Goal: Information Seeking & Learning: Check status

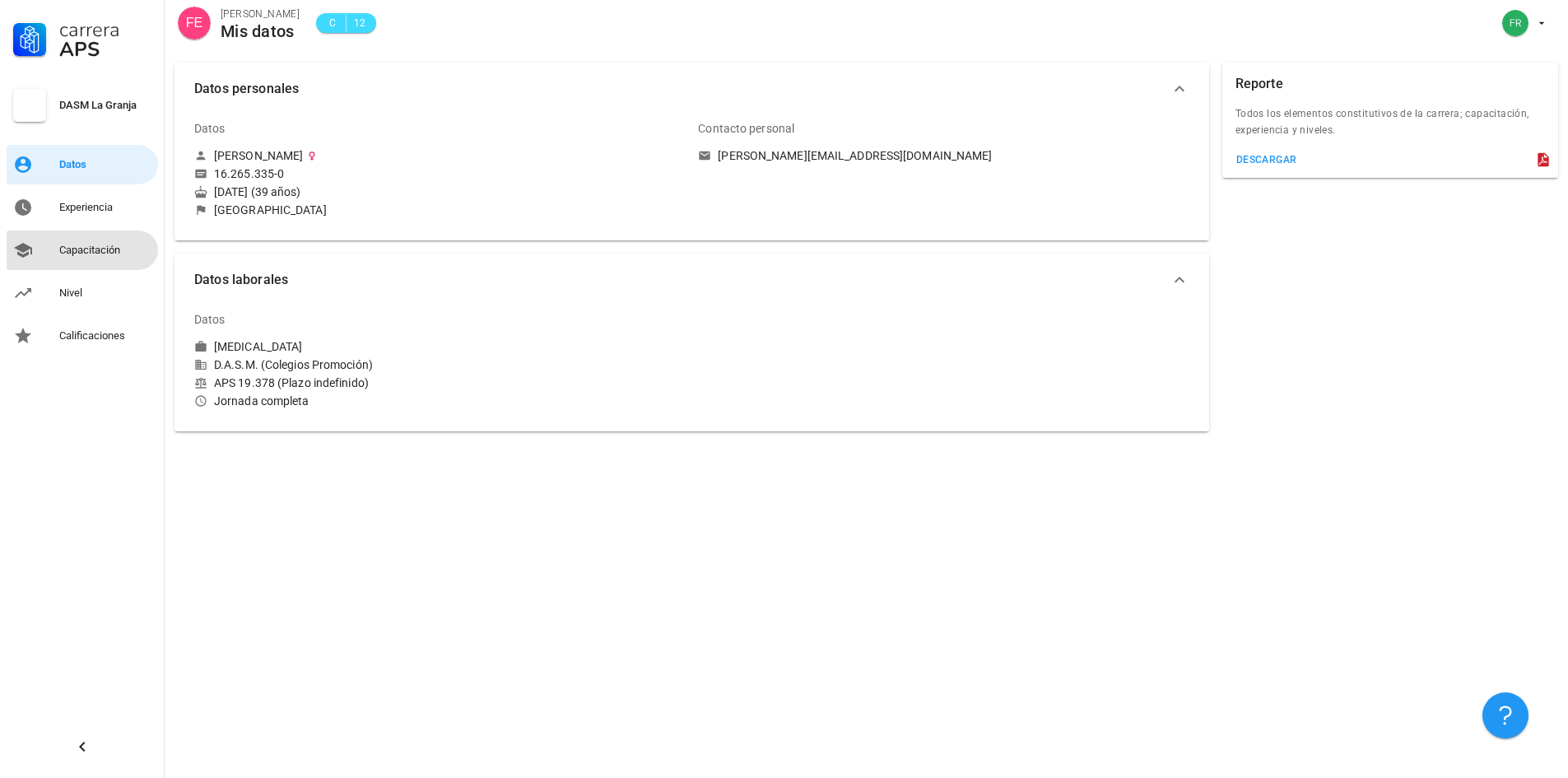
click at [101, 243] on div "Capacitación" at bounding box center [105, 250] width 92 height 26
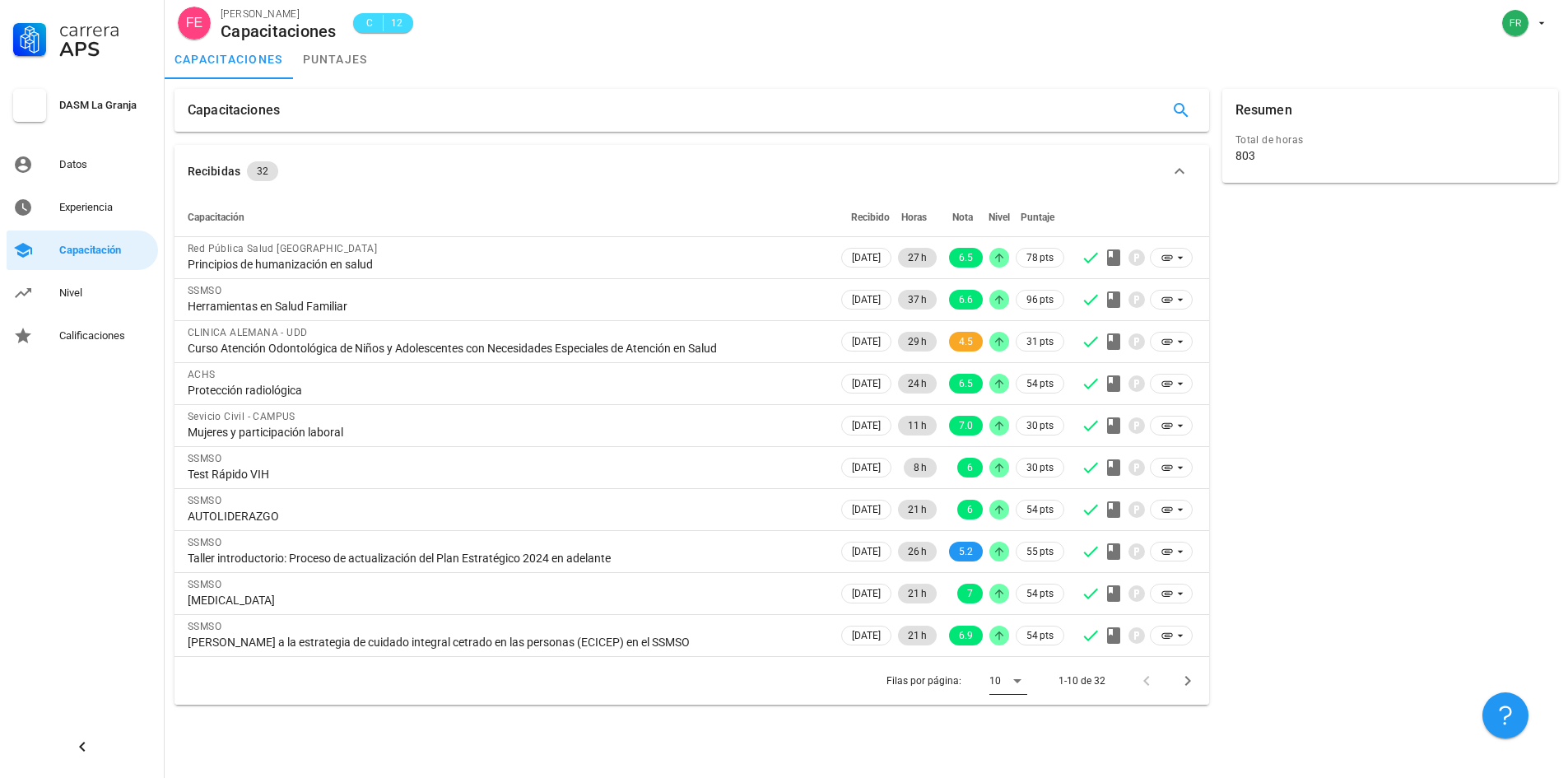
click at [997, 687] on div "10" at bounding box center [995, 682] width 11 height 15
click at [1016, 734] on div "Todos" at bounding box center [1021, 741] width 36 height 16
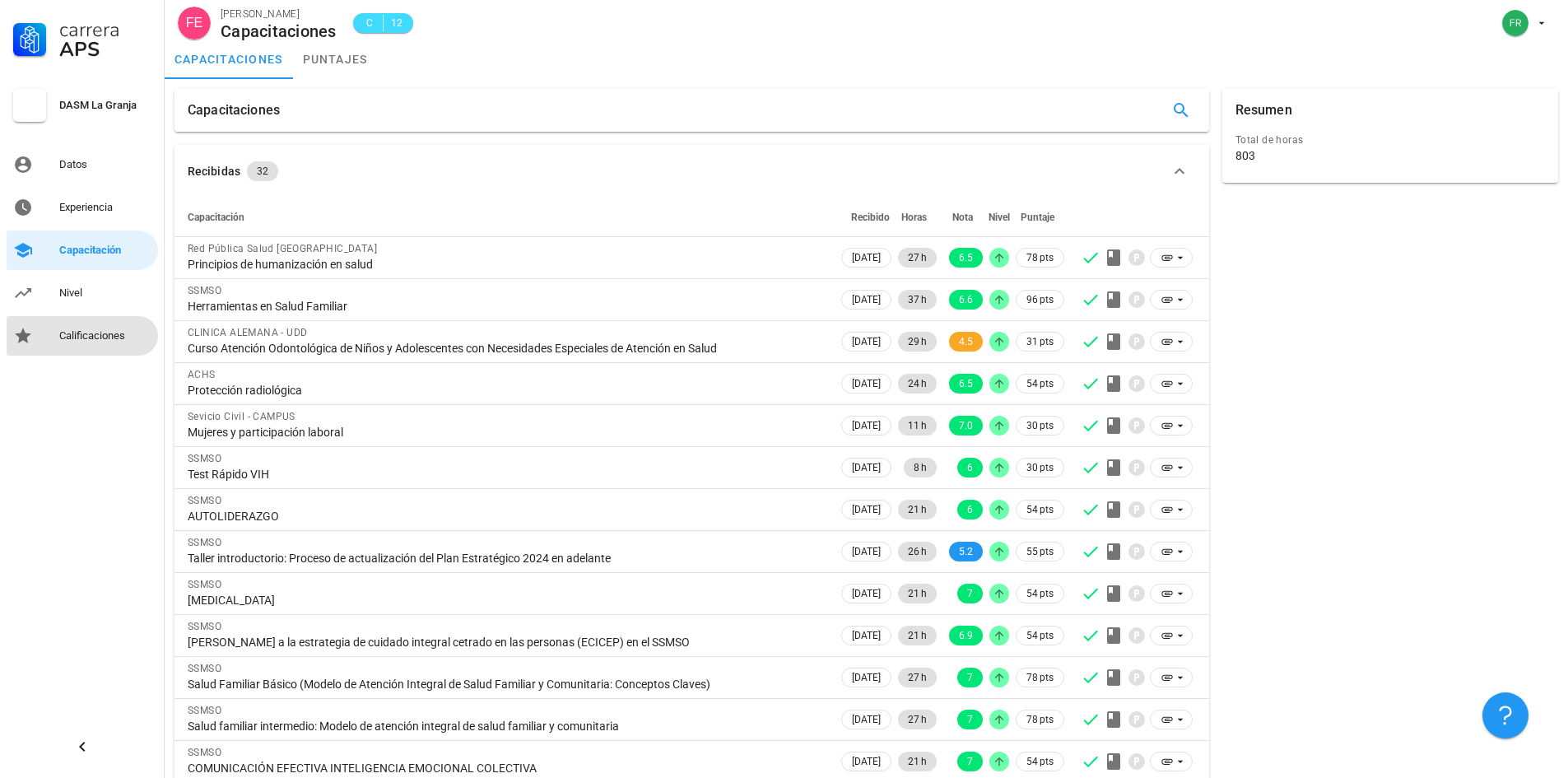
click at [92, 330] on div "Calificaciones" at bounding box center [105, 336] width 92 height 13
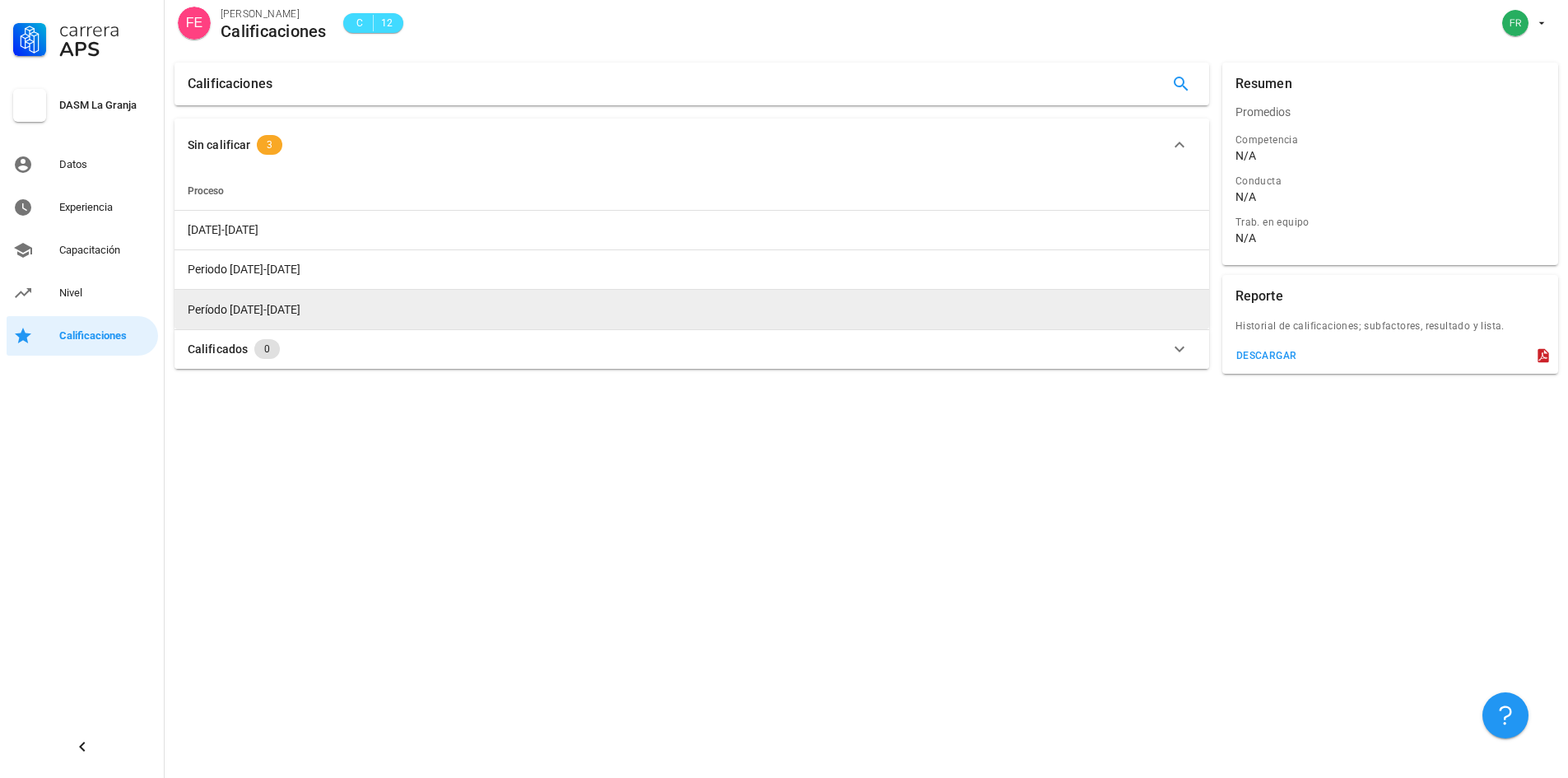
click at [267, 313] on span "Período 2018-2019" at bounding box center [245, 310] width 113 height 13
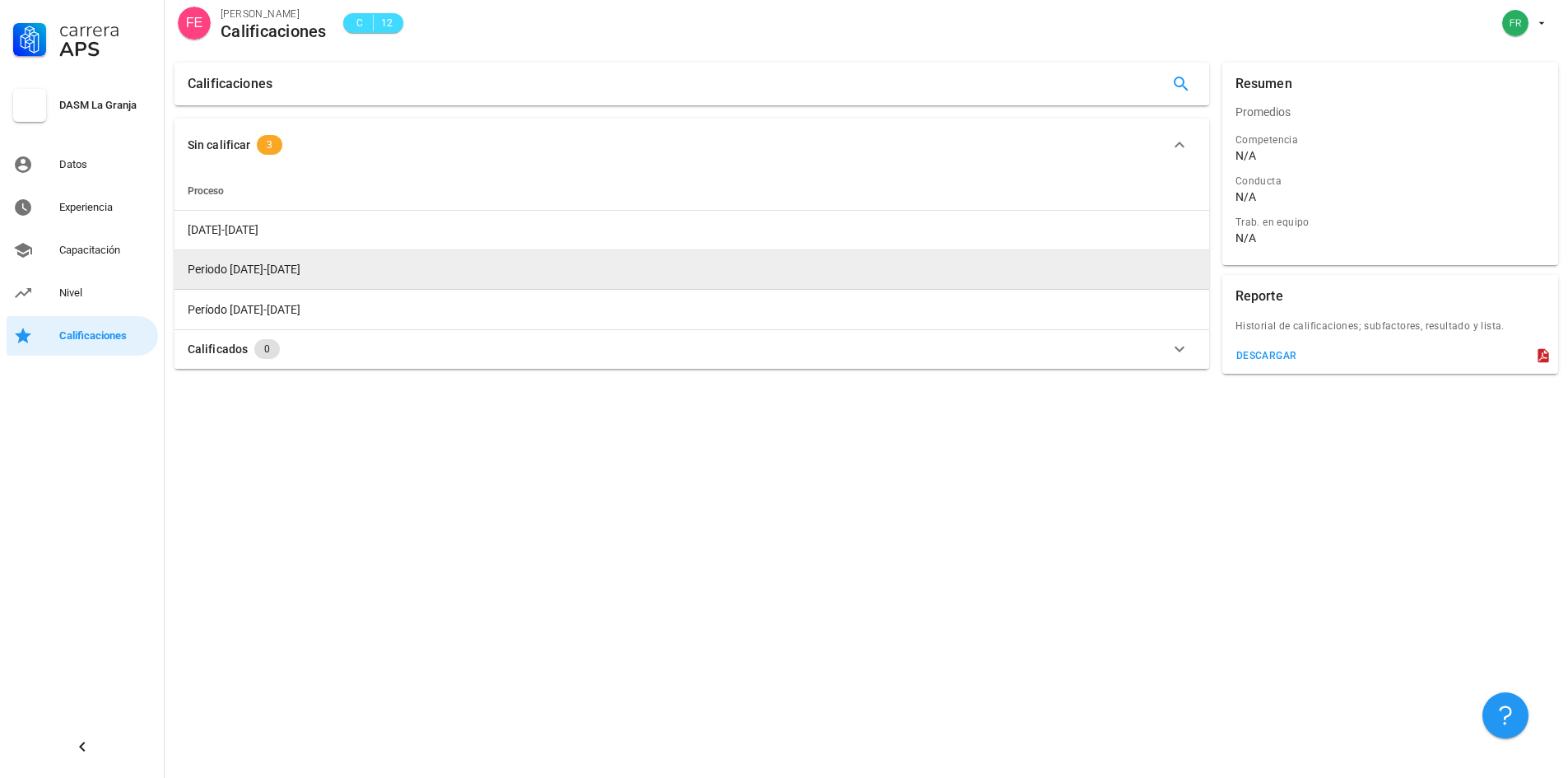
click at [269, 257] on td "Periodo 2019-2020" at bounding box center [691, 270] width 1035 height 40
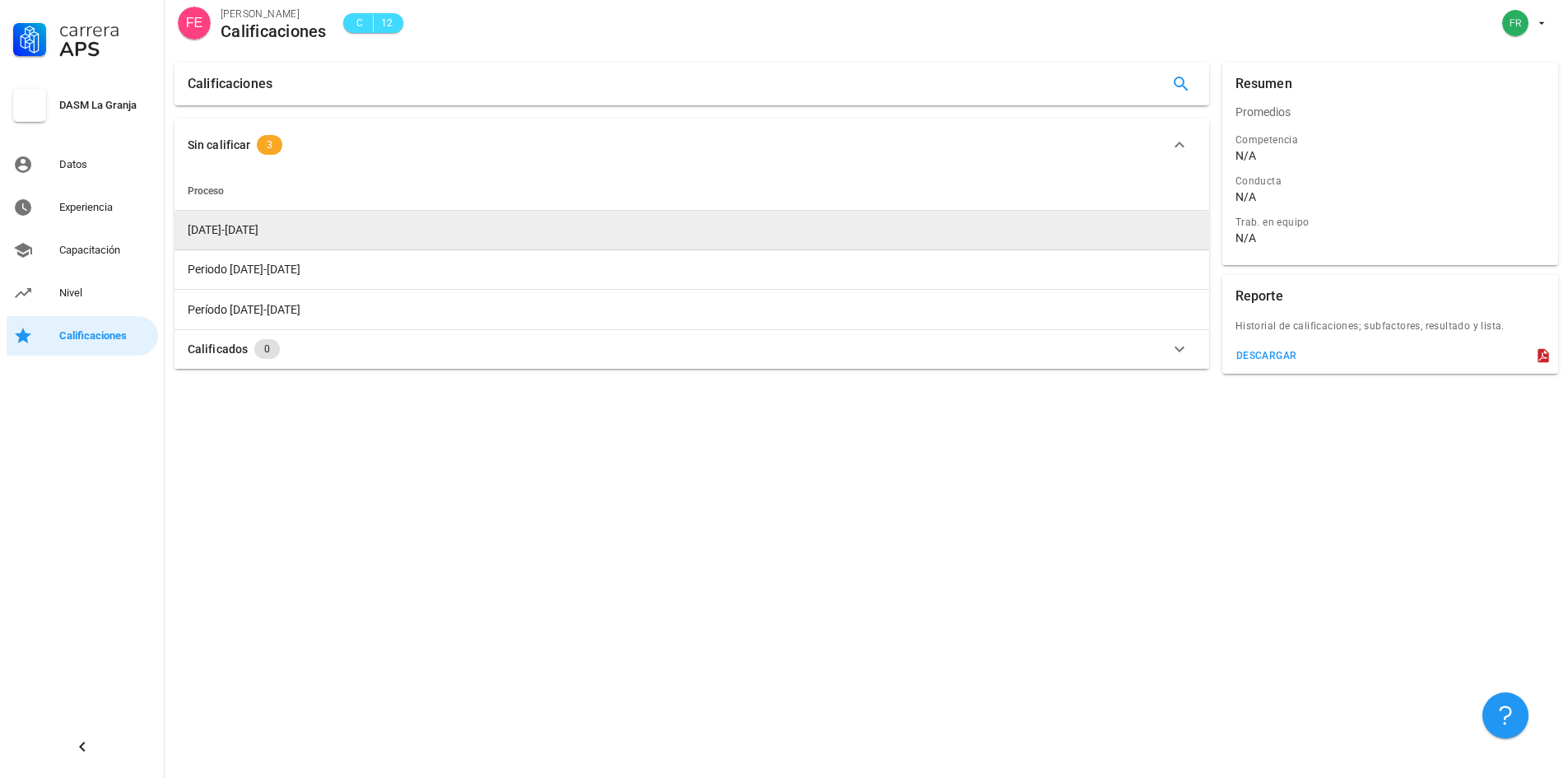
click at [254, 237] on td "2023-2024" at bounding box center [691, 230] width 1035 height 40
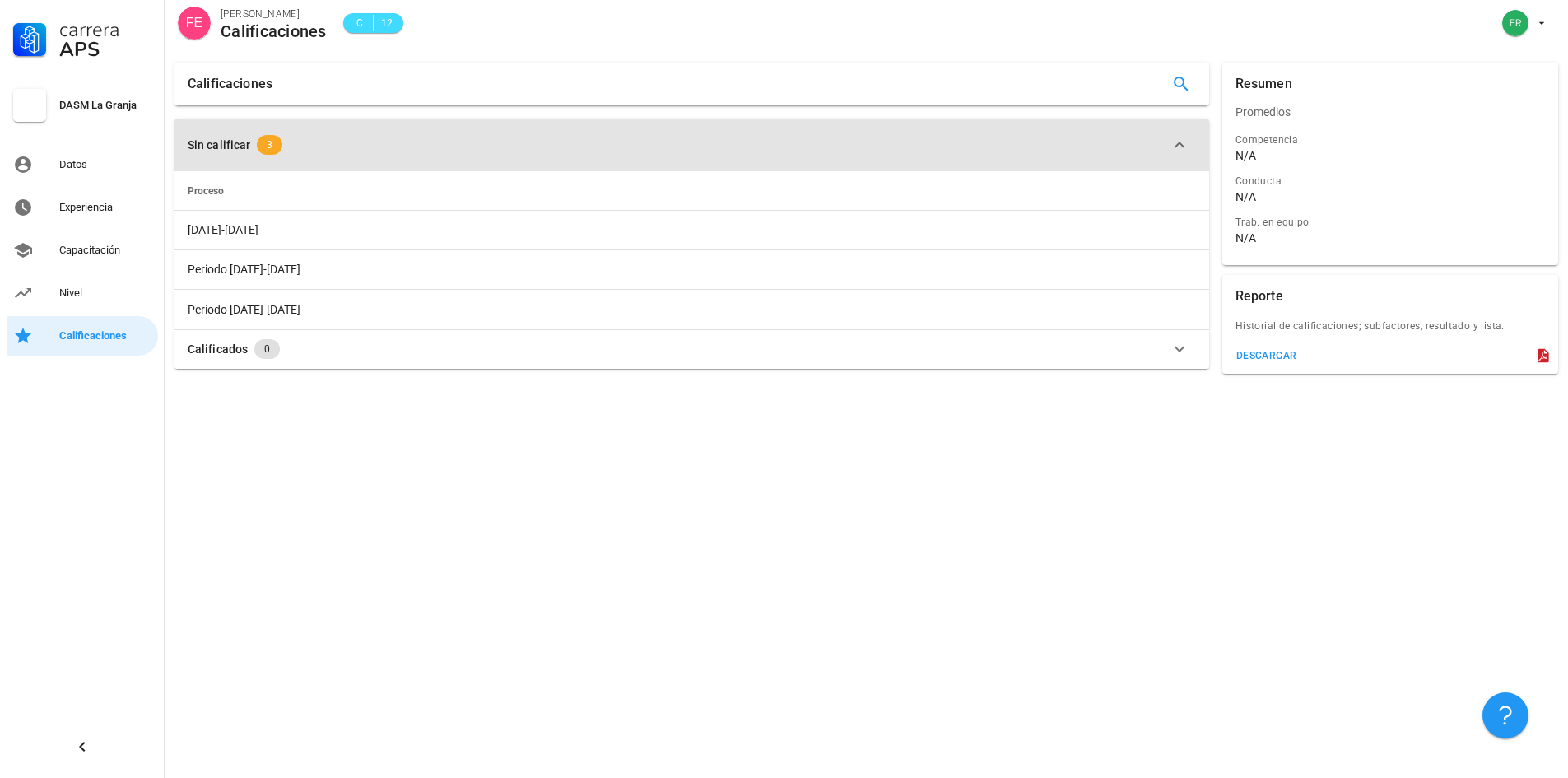
click at [1177, 138] on icon "button" at bounding box center [1179, 145] width 19 height 19
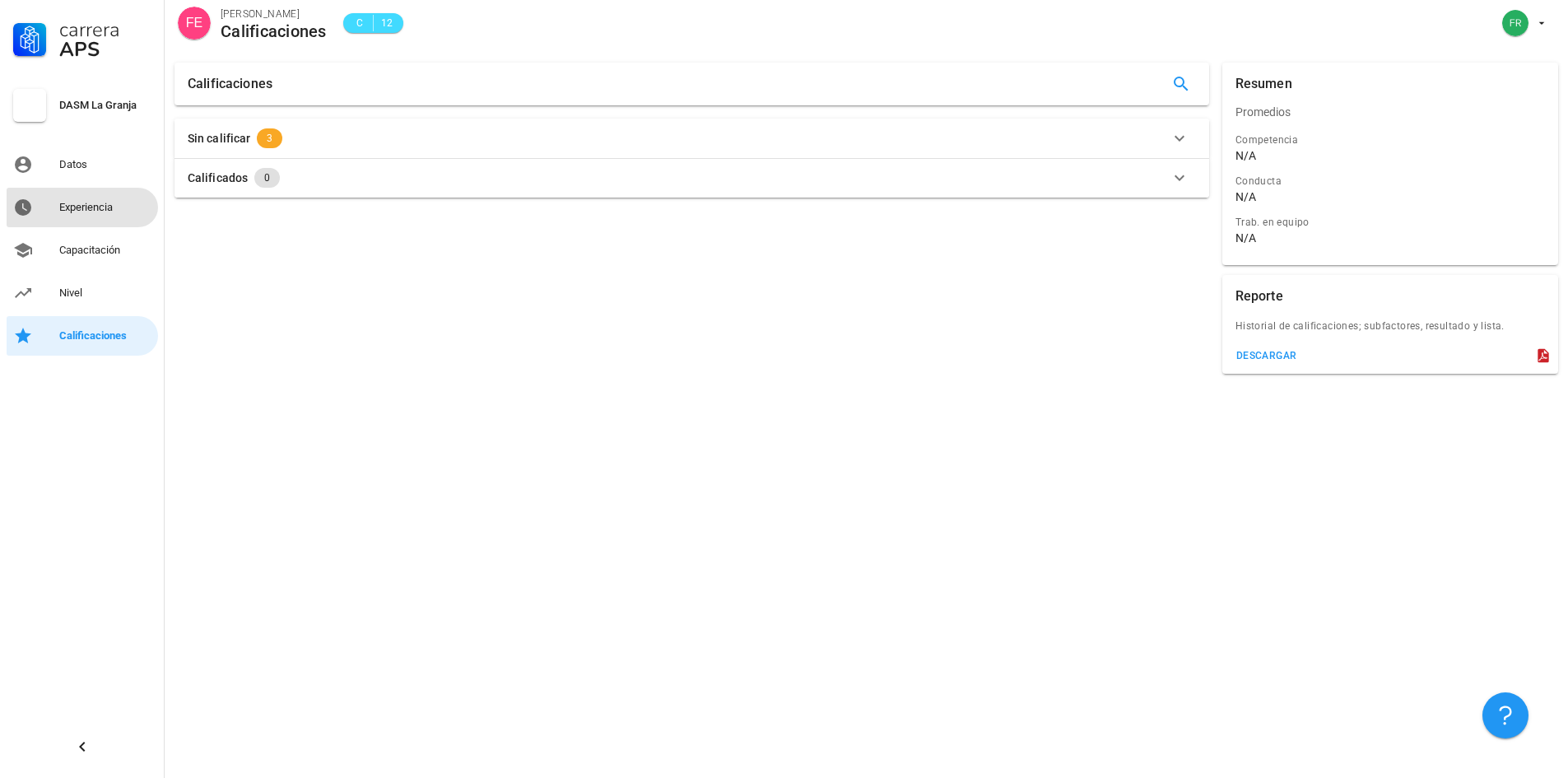
click at [69, 206] on div "Experiencia" at bounding box center [105, 208] width 92 height 13
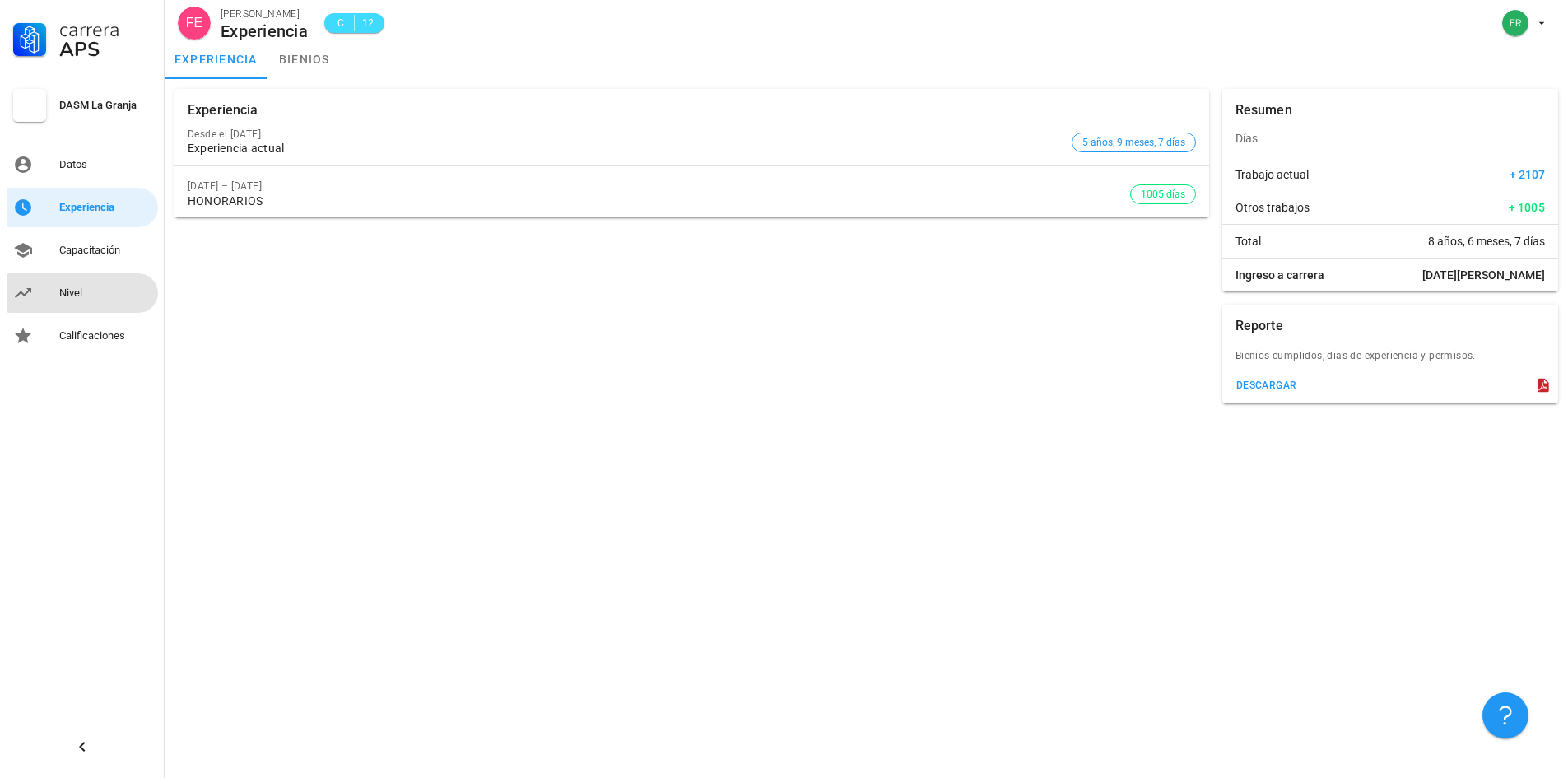
click at [68, 299] on div "Nivel" at bounding box center [105, 293] width 92 height 13
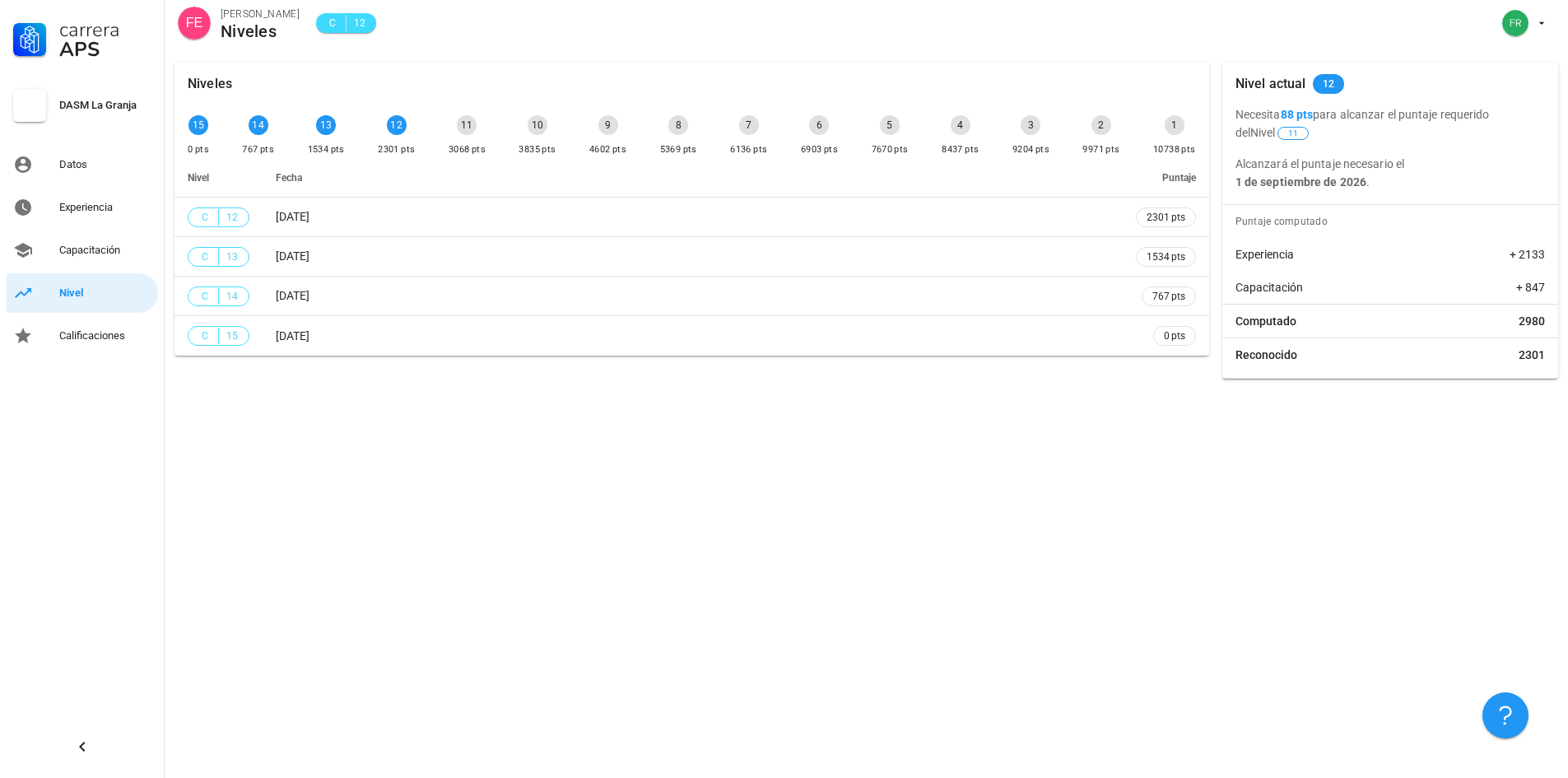
click at [115, 108] on div "DASM La Granja" at bounding box center [105, 106] width 92 height 13
click at [339, 25] on span "C" at bounding box center [333, 23] width 13 height 17
click at [299, 14] on div "FRANCHESCA ESPINOZA" at bounding box center [259, 14] width 79 height 17
click at [77, 161] on div "Datos" at bounding box center [105, 165] width 92 height 13
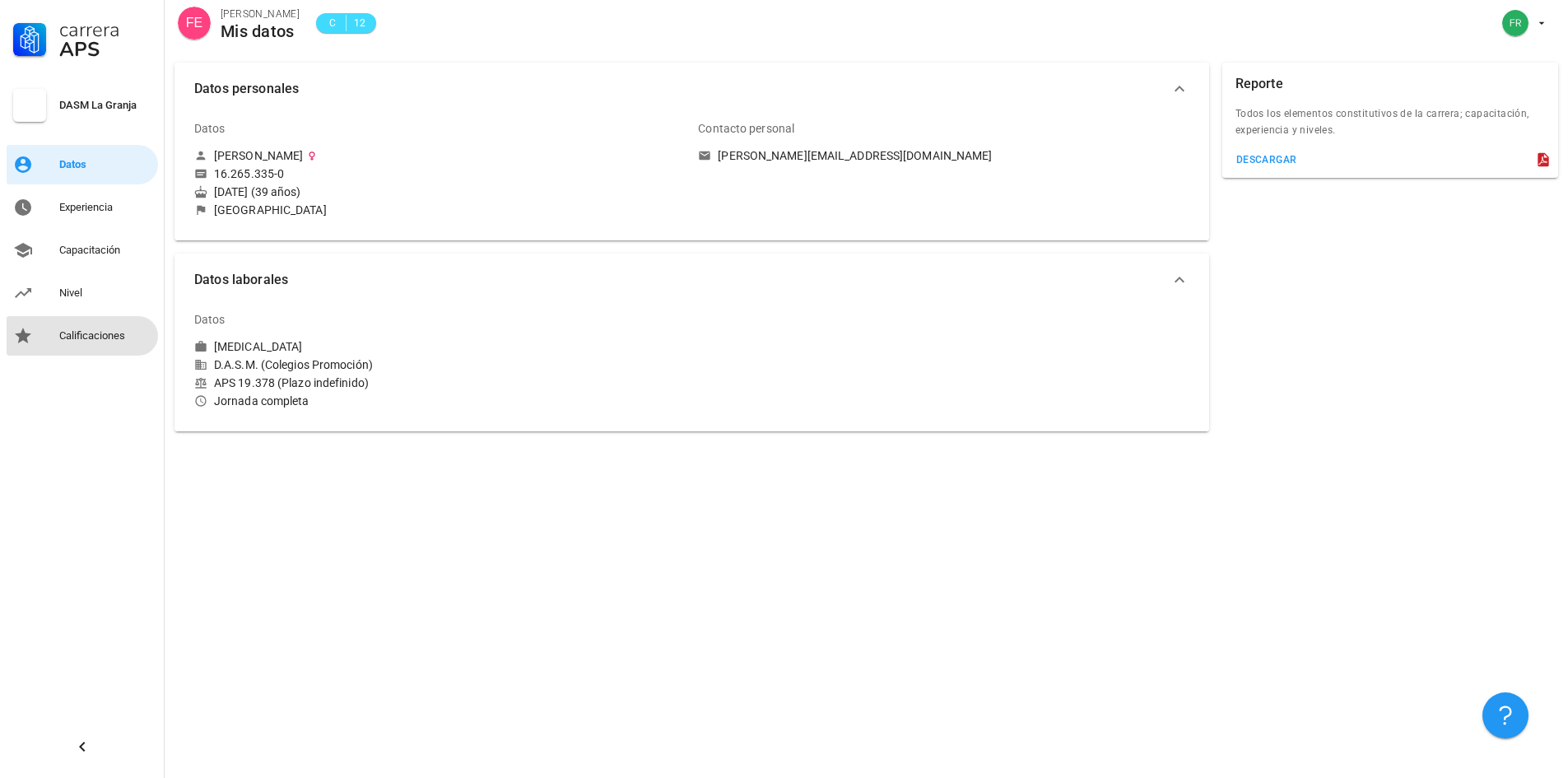
click at [108, 330] on div "Calificaciones" at bounding box center [105, 336] width 92 height 13
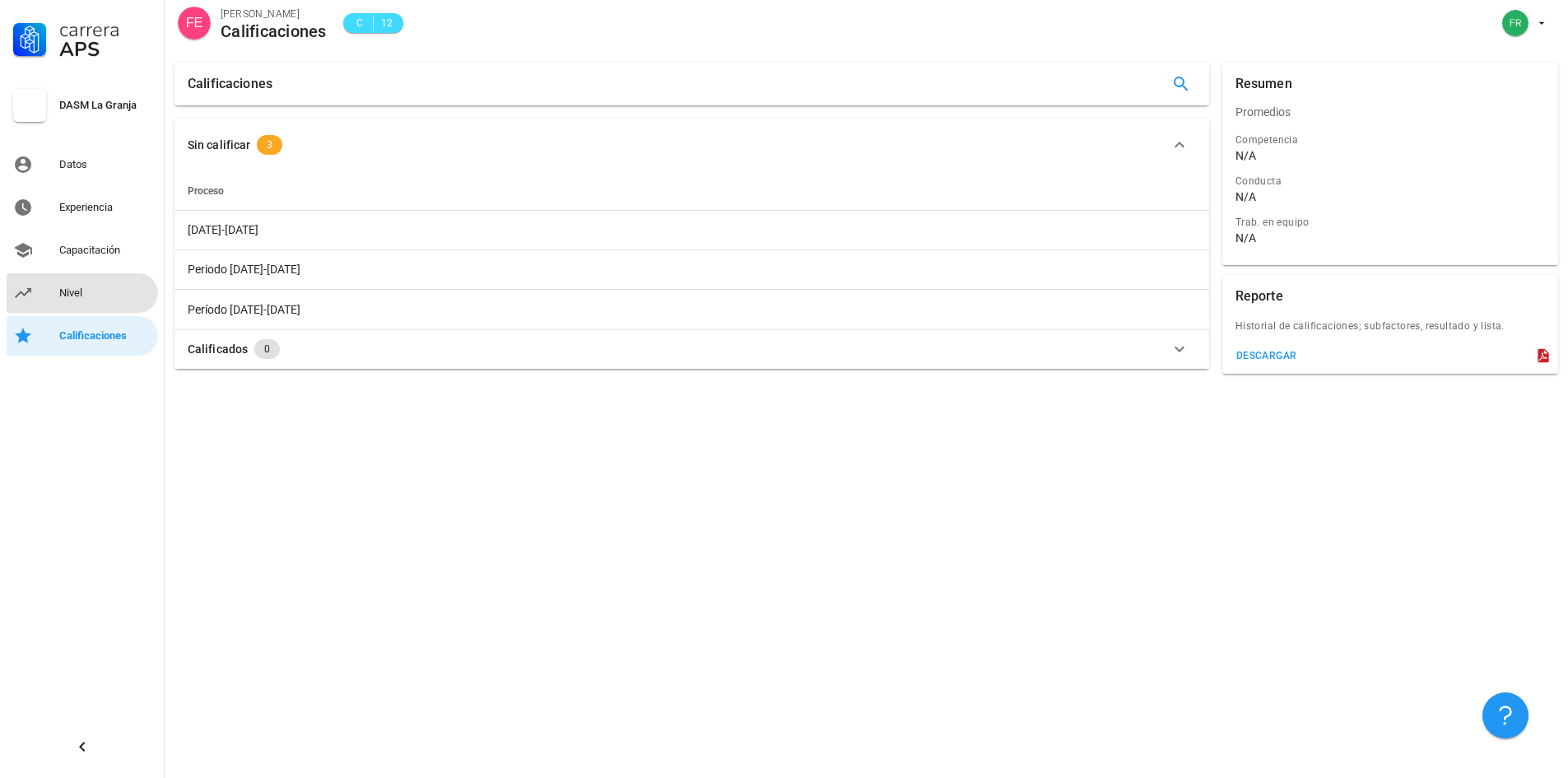
click at [69, 293] on div "Nivel" at bounding box center [105, 293] width 92 height 13
